Goal: Information Seeking & Learning: Find specific fact

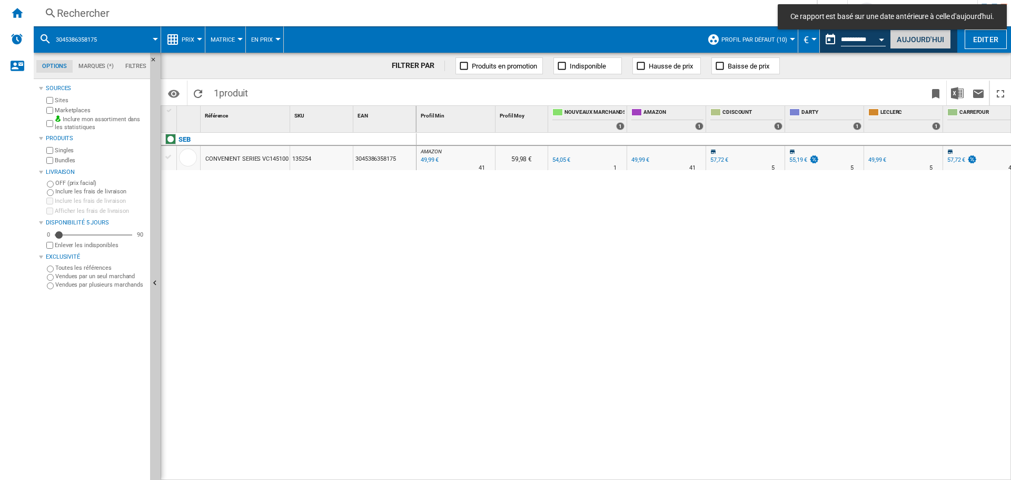
click at [918, 37] on button "Aujourd'hui" at bounding box center [920, 38] width 61 height 19
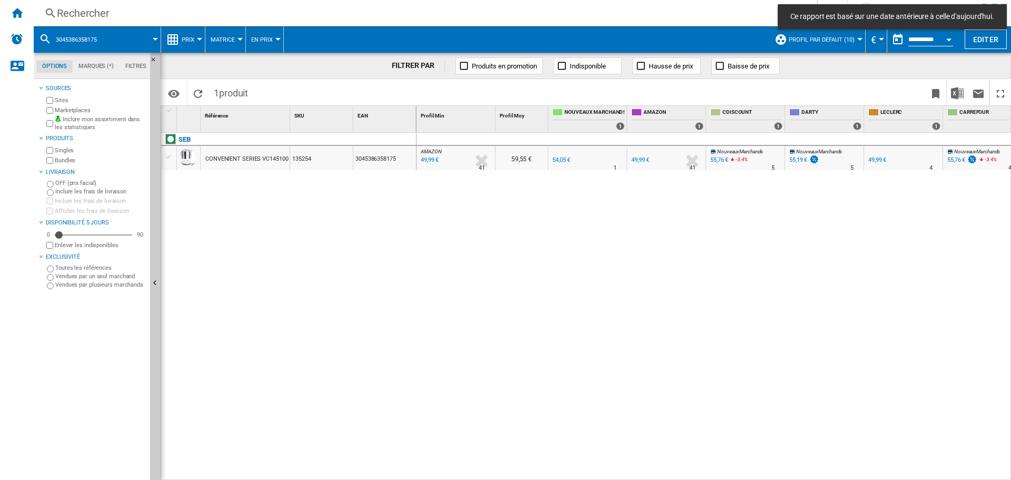
click at [212, 14] on div "Rechercher" at bounding box center [423, 13] width 733 height 15
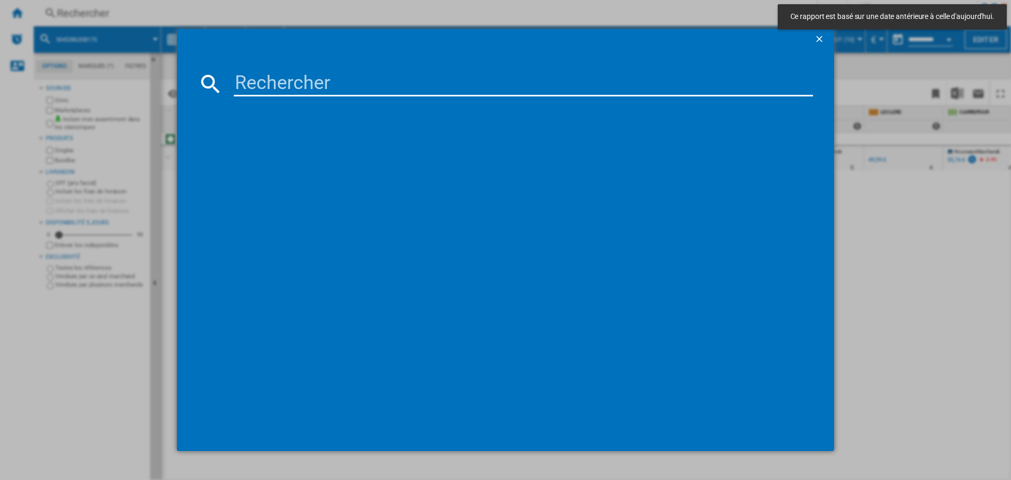
click at [332, 80] on input at bounding box center [523, 83] width 579 height 25
paste input "3121040087640"
type input "3121040087640"
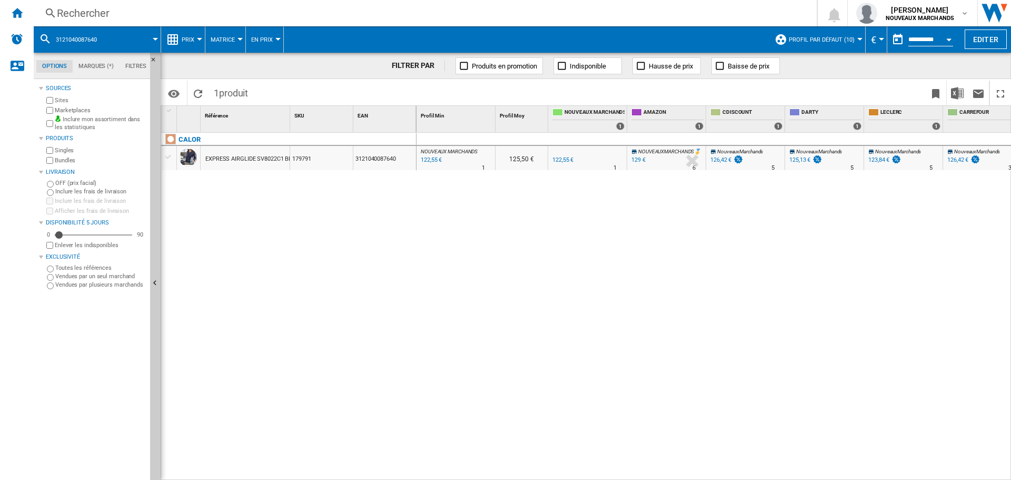
click at [720, 157] on div "126,42 €" at bounding box center [721, 159] width 21 height 7
click at [803, 159] on div "125,13 €" at bounding box center [800, 159] width 21 height 7
click at [636, 159] on div "129 €" at bounding box center [639, 159] width 14 height 7
